Goal: Task Accomplishment & Management: Use online tool/utility

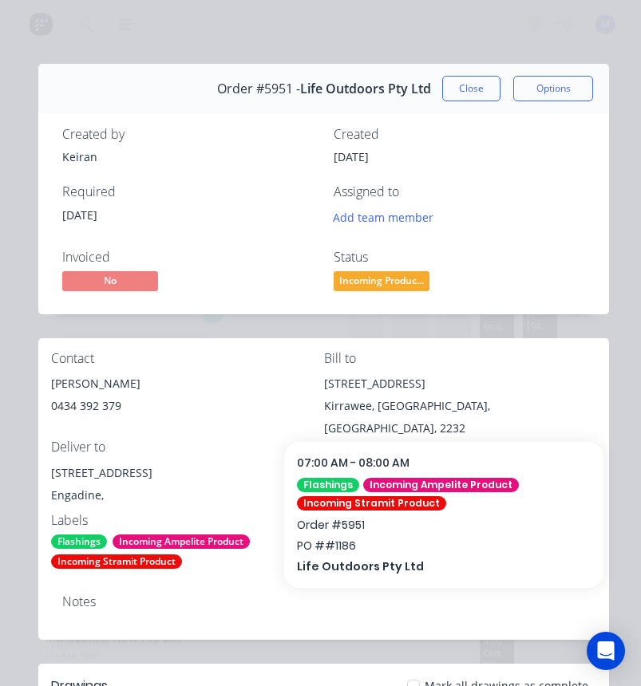
click at [471, 85] on button "Close" at bounding box center [471, 89] width 58 height 26
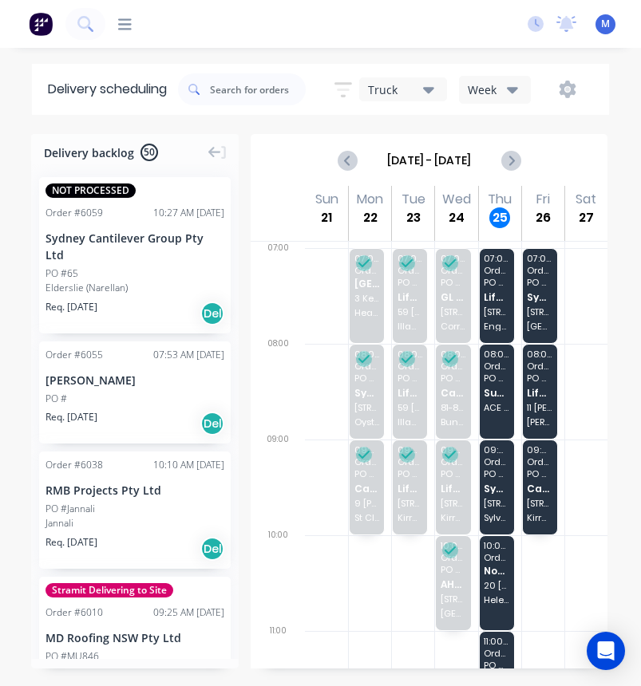
click at [127, 19] on icon at bounding box center [125, 23] width 14 height 11
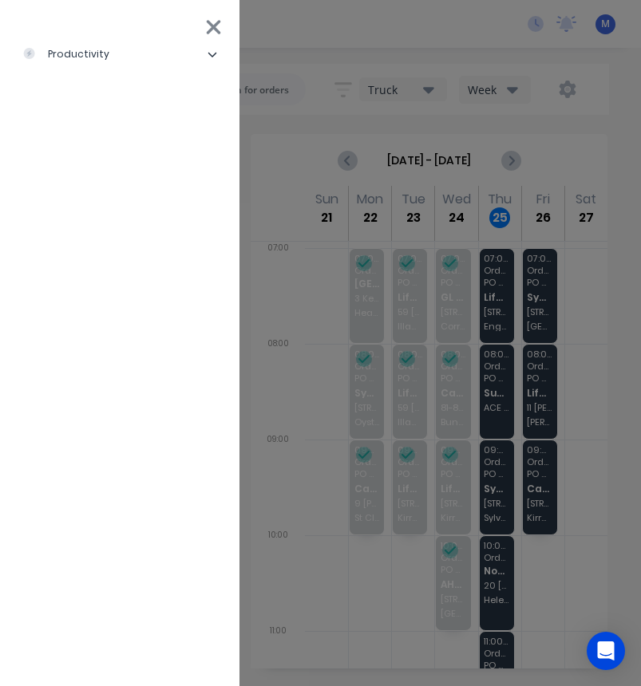
click at [212, 57] on icon at bounding box center [212, 55] width 9 height 5
click at [87, 94] on div "Workflow" at bounding box center [71, 94] width 73 height 14
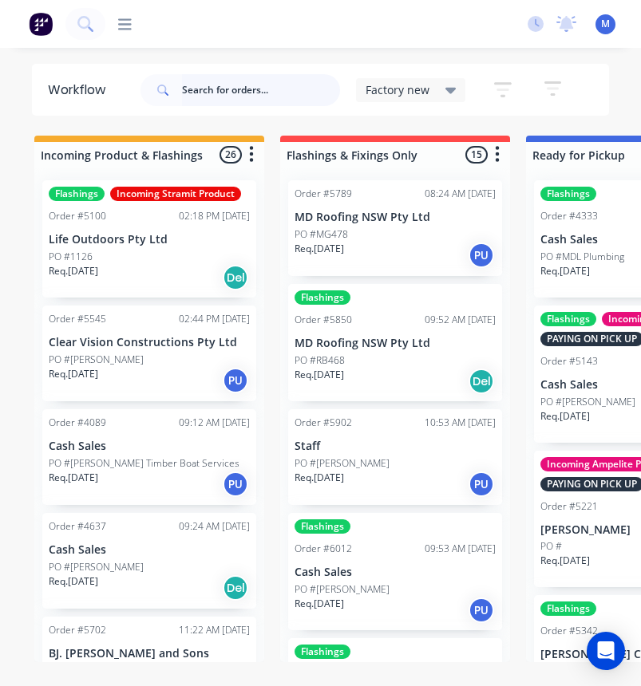
click at [249, 89] on input "text" at bounding box center [261, 90] width 158 height 32
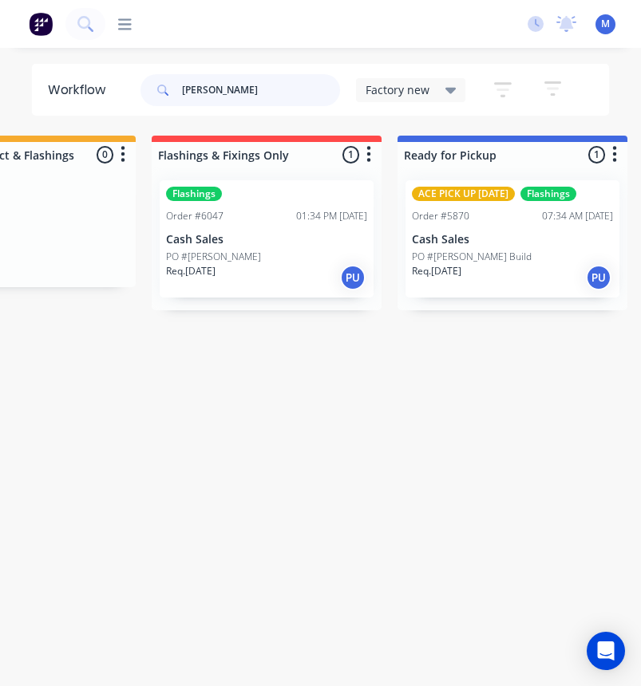
scroll to position [0, 135]
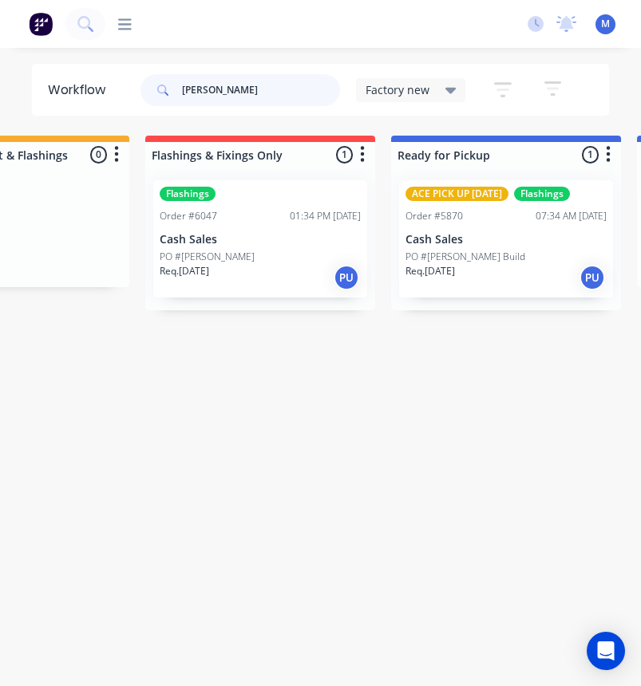
type input "[PERSON_NAME]"
click at [513, 254] on div "PO #[PERSON_NAME] Build" at bounding box center [505, 257] width 201 height 14
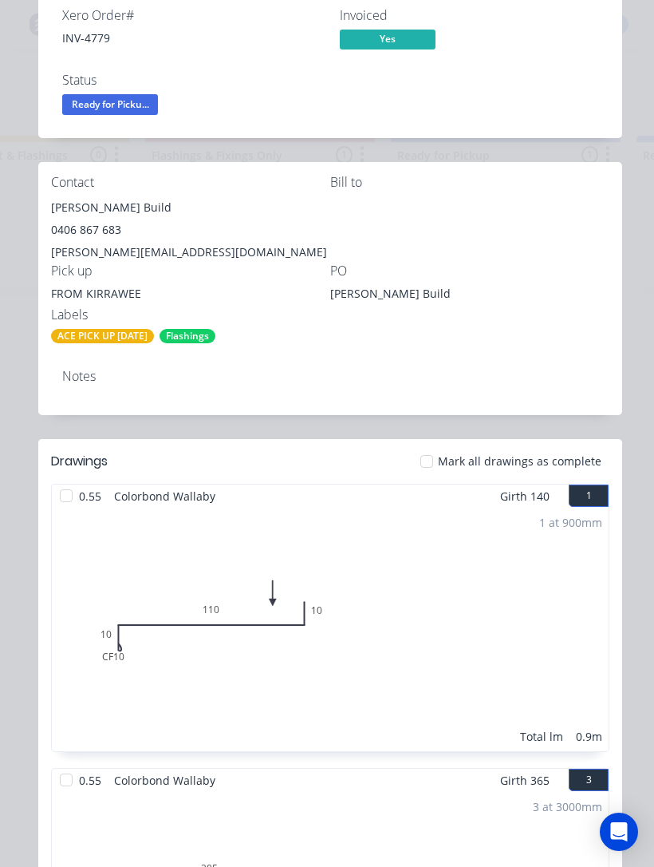
scroll to position [243, 0]
click at [436, 465] on div at bounding box center [427, 461] width 32 height 32
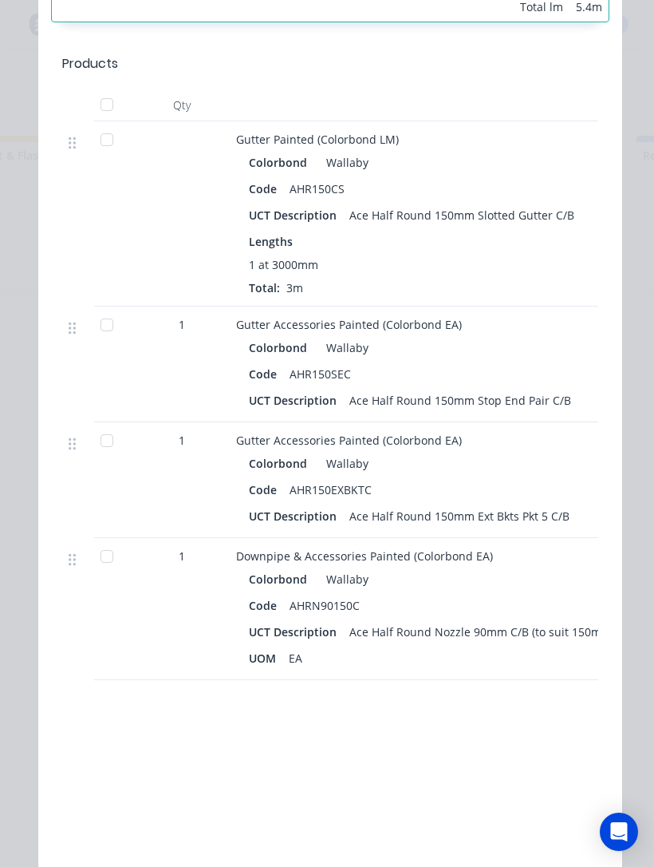
scroll to position [1539, 0]
click at [106, 112] on div at bounding box center [107, 105] width 32 height 32
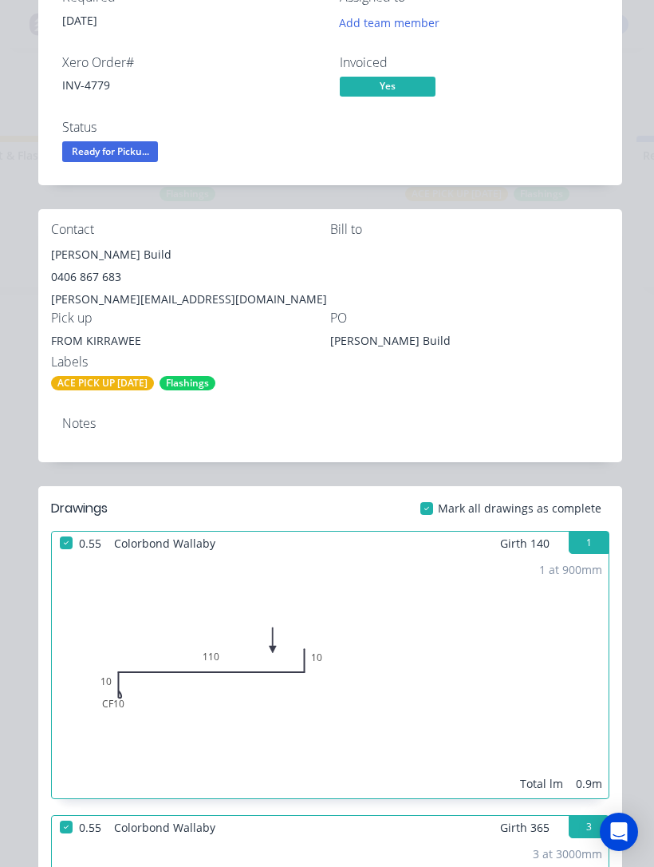
scroll to position [194, 0]
click at [89, 160] on span "Ready for Picku..." at bounding box center [110, 152] width 96 height 20
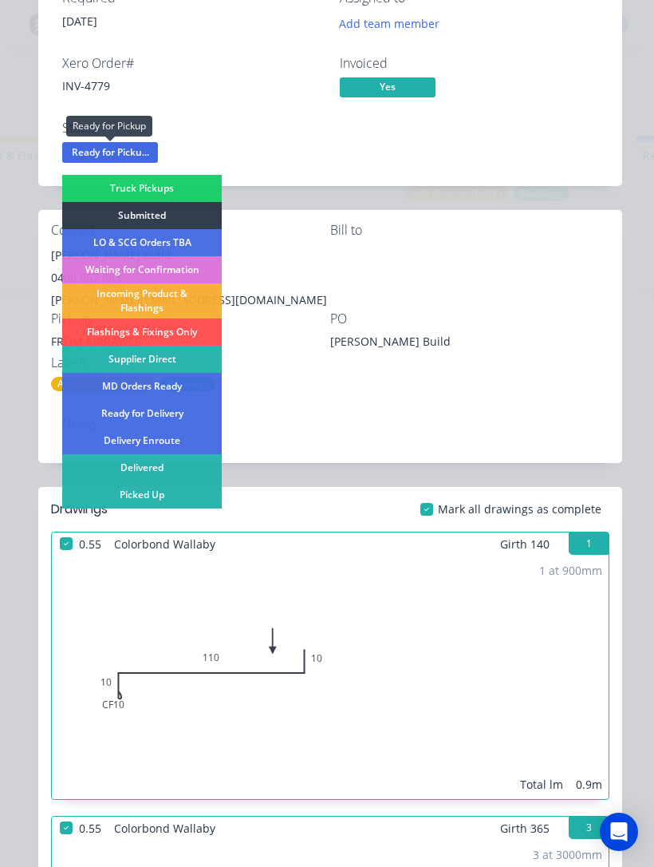
click at [116, 497] on div "Picked Up" at bounding box center [142, 494] width 160 height 27
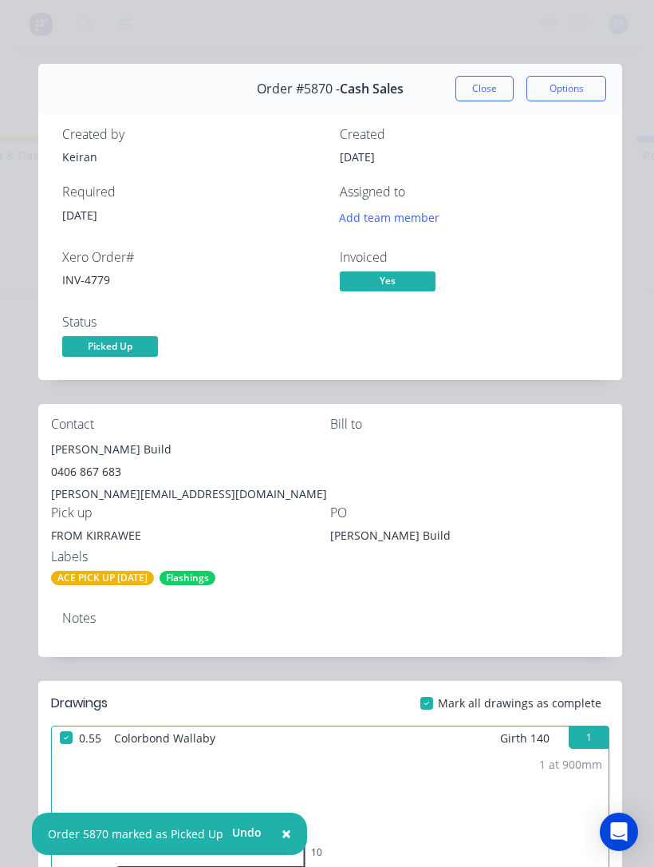
scroll to position [0, 0]
click at [491, 85] on button "Close" at bounding box center [485, 89] width 58 height 26
